Goal: Navigation & Orientation: Find specific page/section

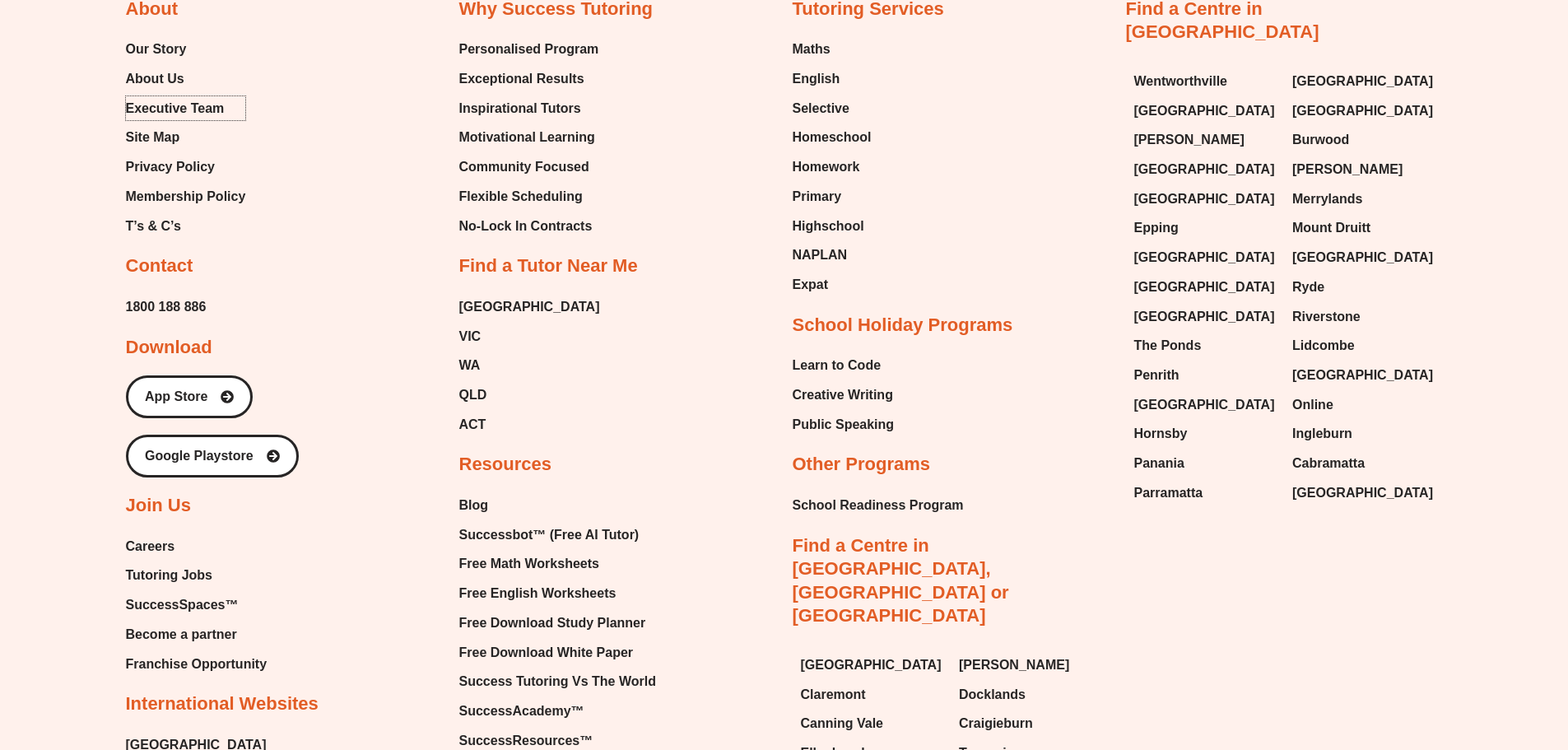
scroll to position [1045, 0]
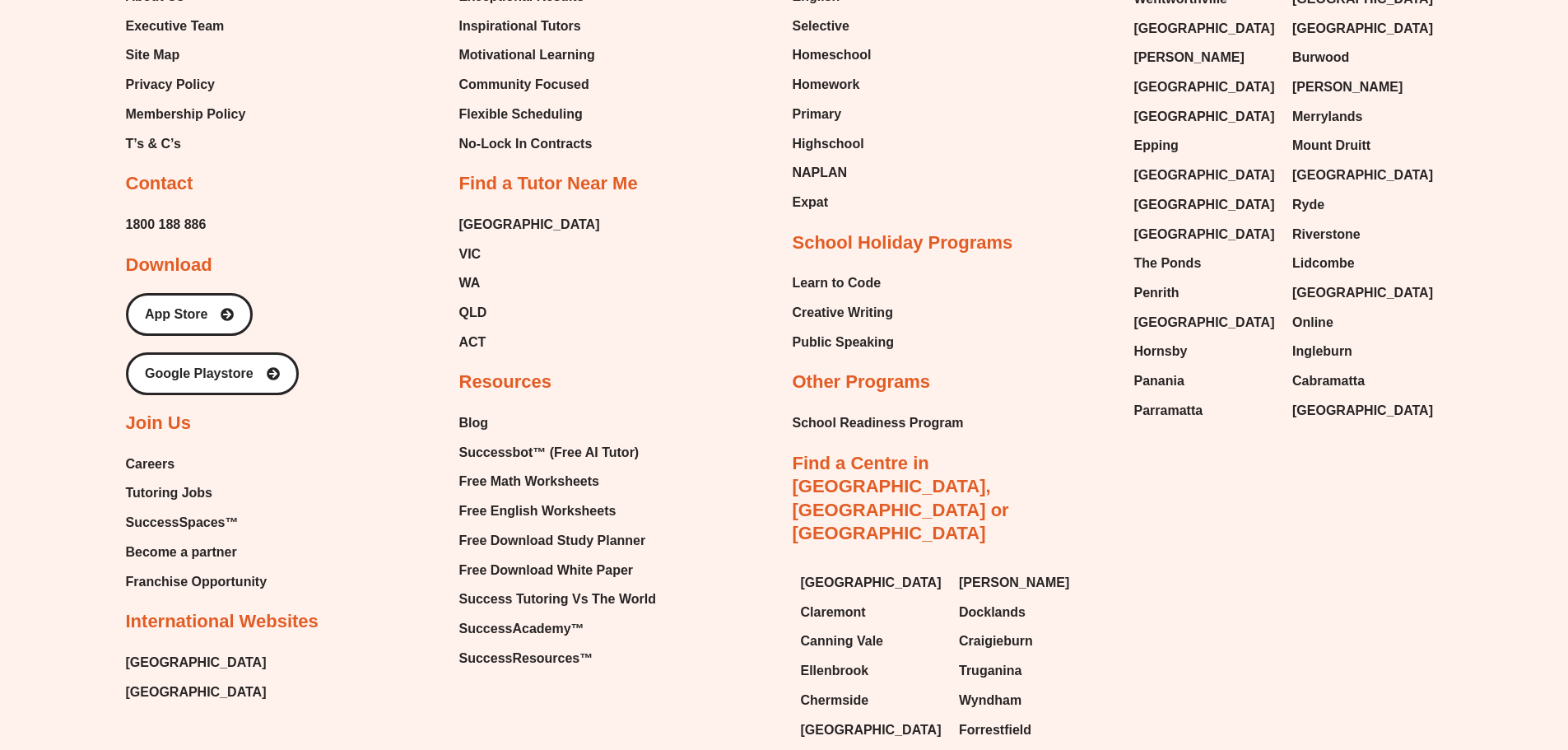
click at [695, 714] on div "About Our Story About Us Executive Team Site Map Privacy Policy Membership Poli…" at bounding box center [784, 325] width 1317 height 968
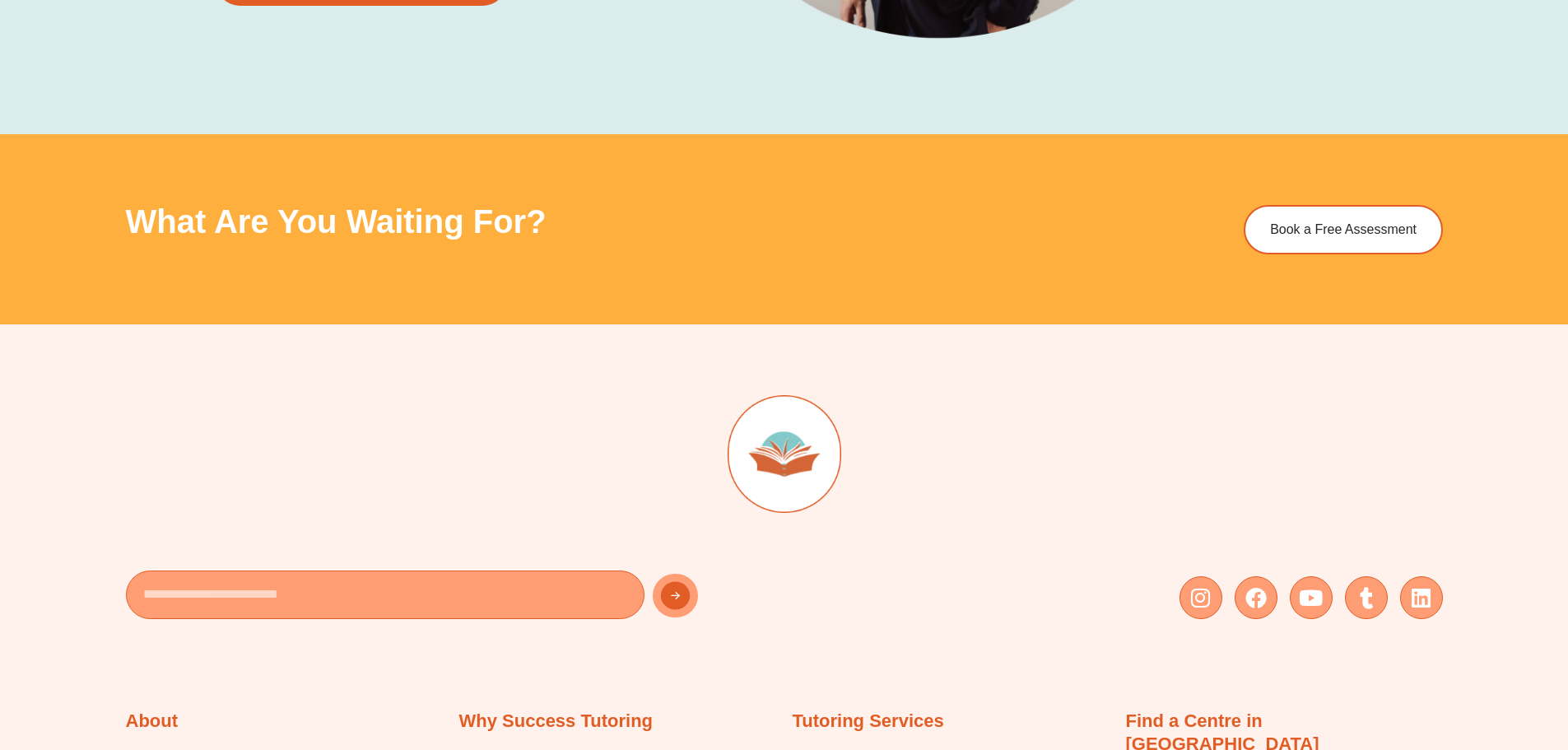
scroll to position [3942, 0]
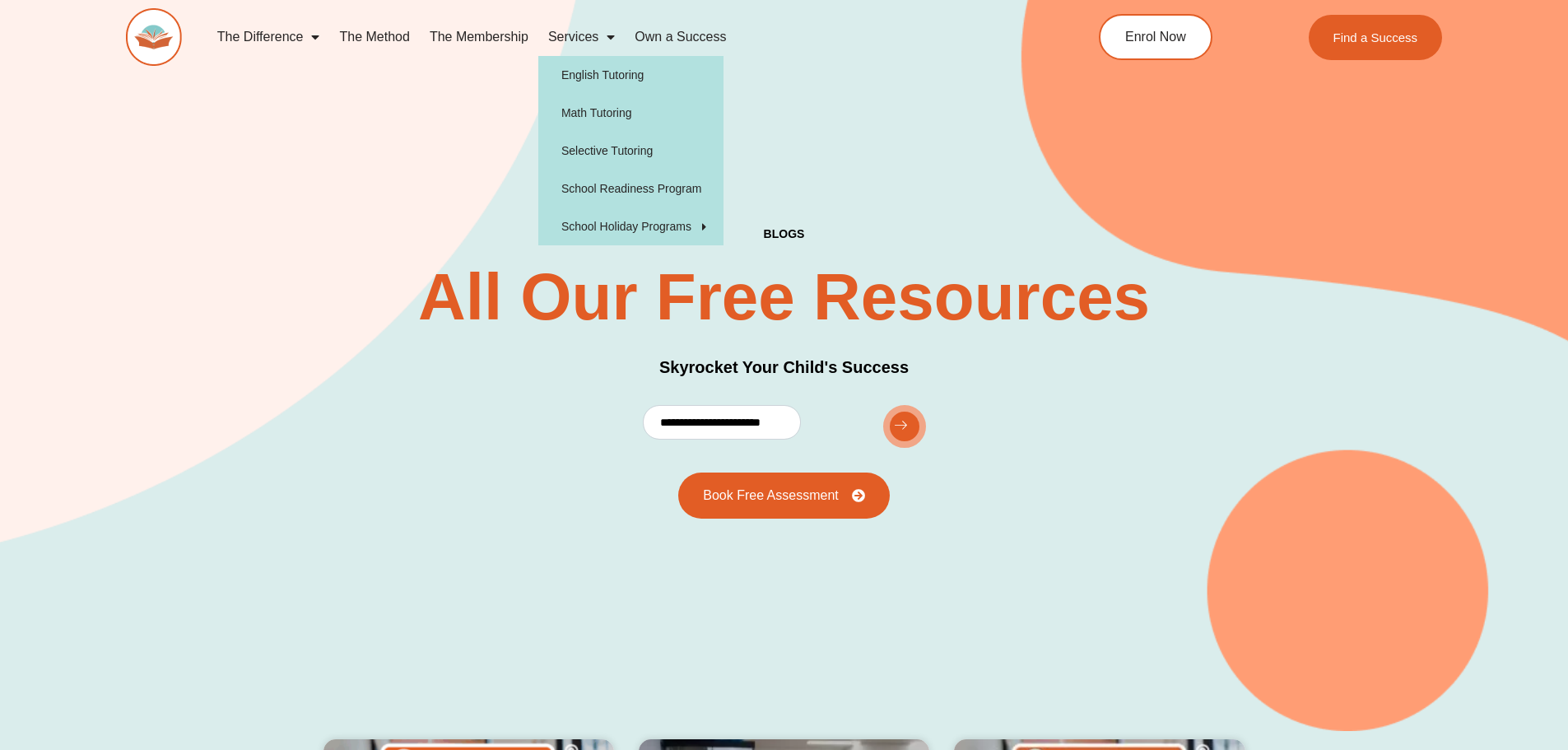
click at [554, 36] on link "Services" at bounding box center [581, 37] width 87 height 38
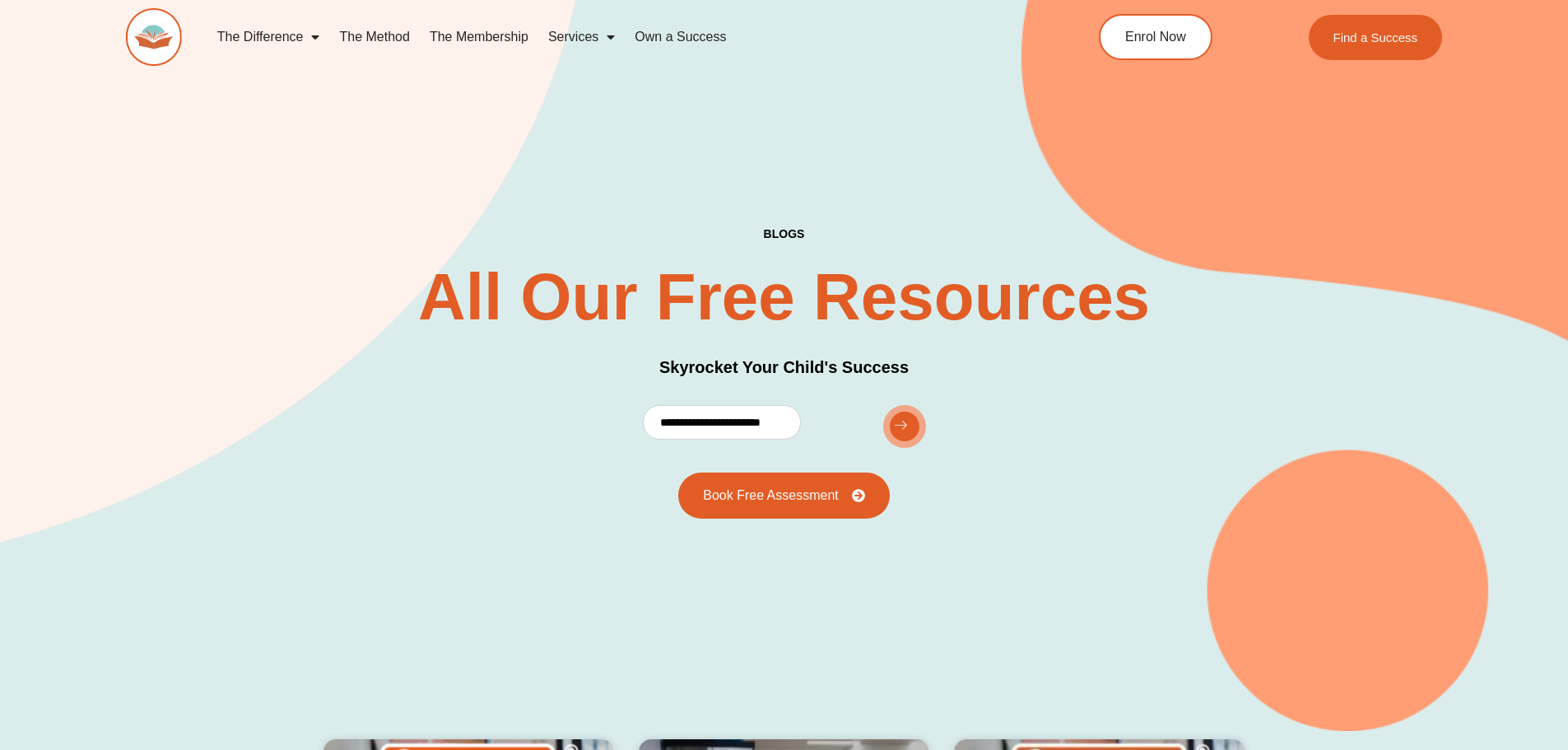
click at [679, 35] on link "Own a Success" at bounding box center [680, 37] width 111 height 38
